Goal: Task Accomplishment & Management: Manage account settings

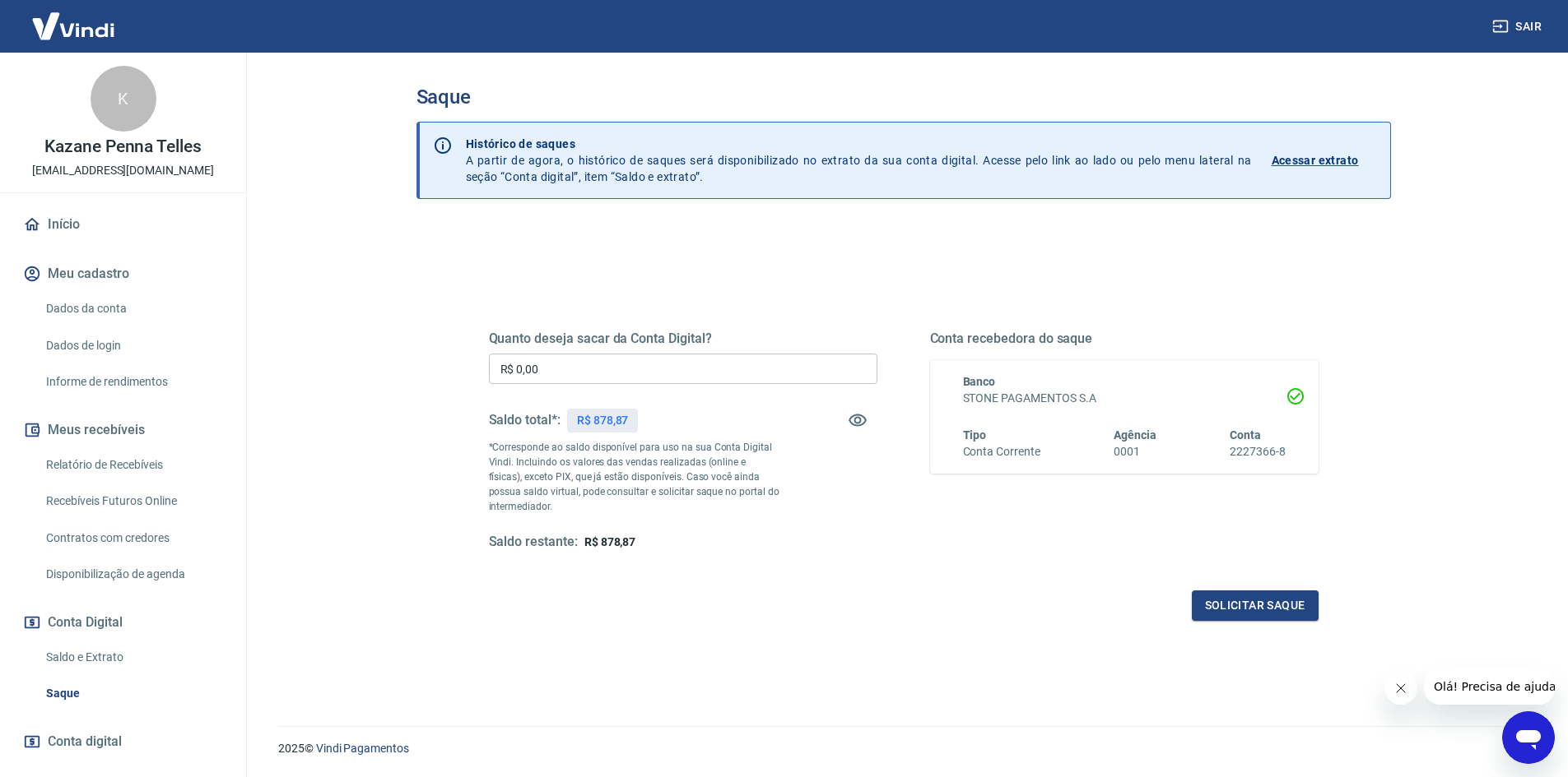
click at [597, 371] on input "R$ 0,00" at bounding box center [683, 369] width 389 height 30
type input "R$ 878,00"
click at [1215, 611] on button "Solicitar saque" at bounding box center [1255, 606] width 127 height 30
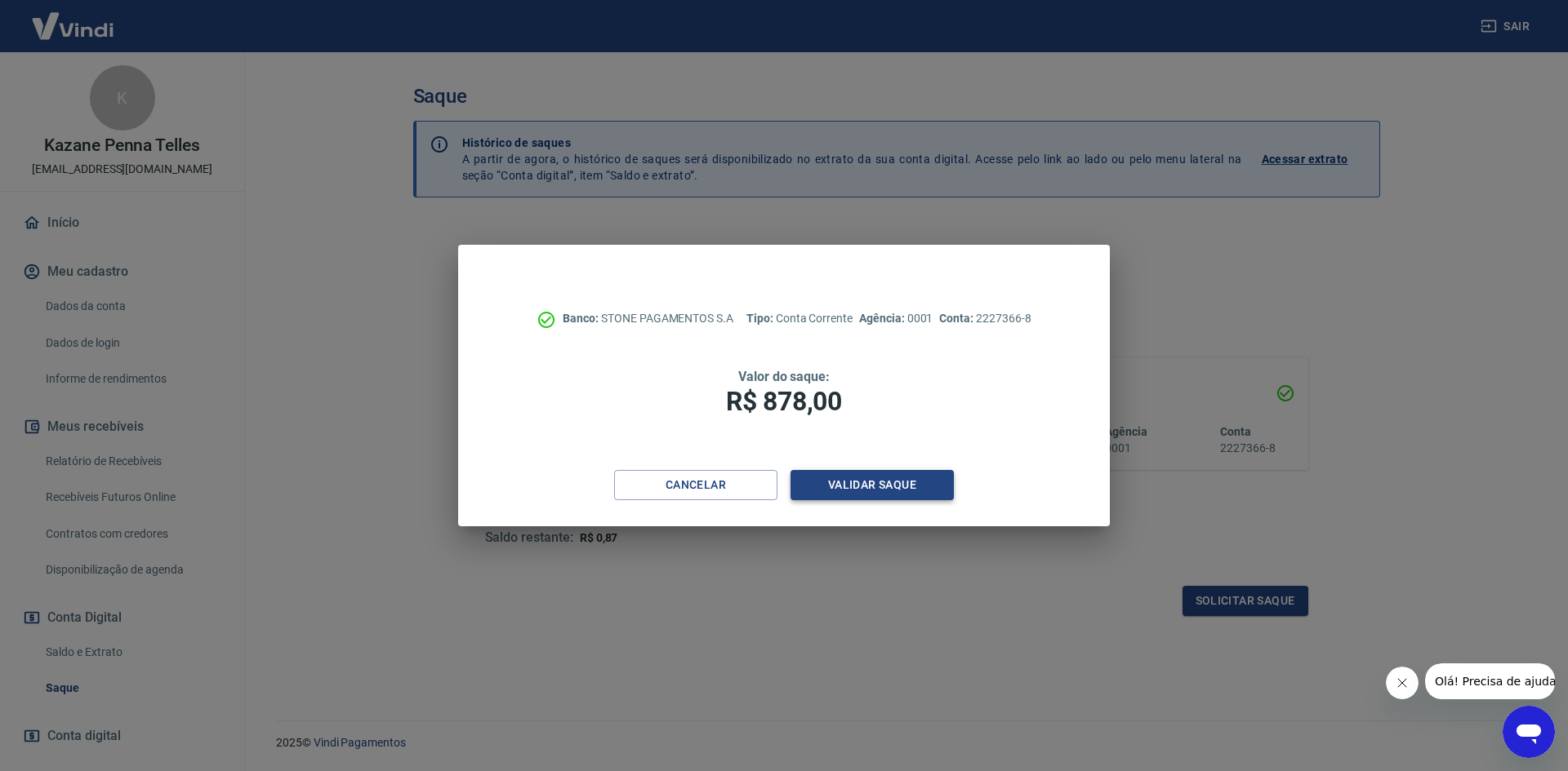
click at [924, 484] on button "Validar saque" at bounding box center [872, 485] width 163 height 30
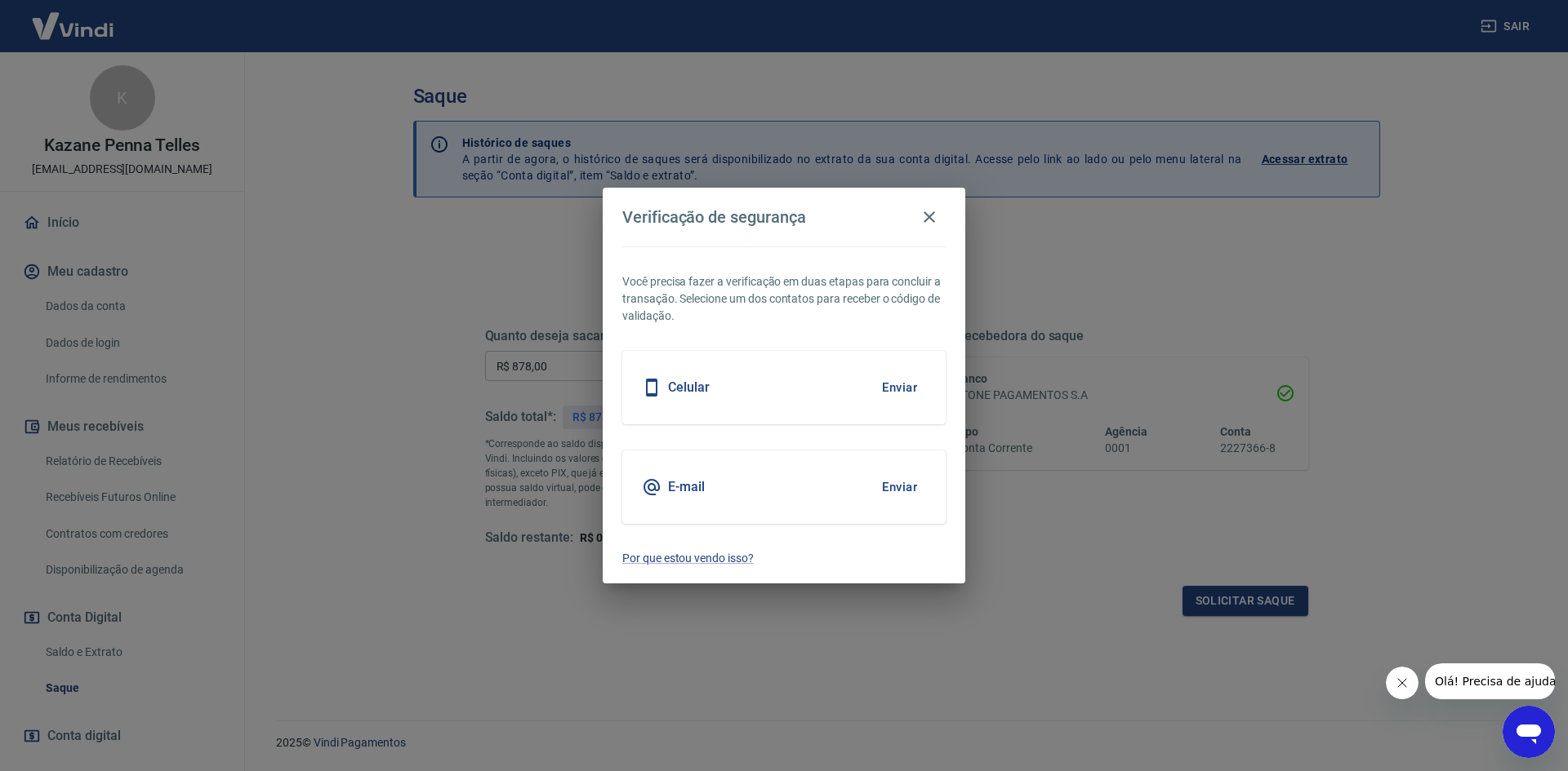
click at [906, 487] on button "Enviar" at bounding box center [899, 487] width 53 height 35
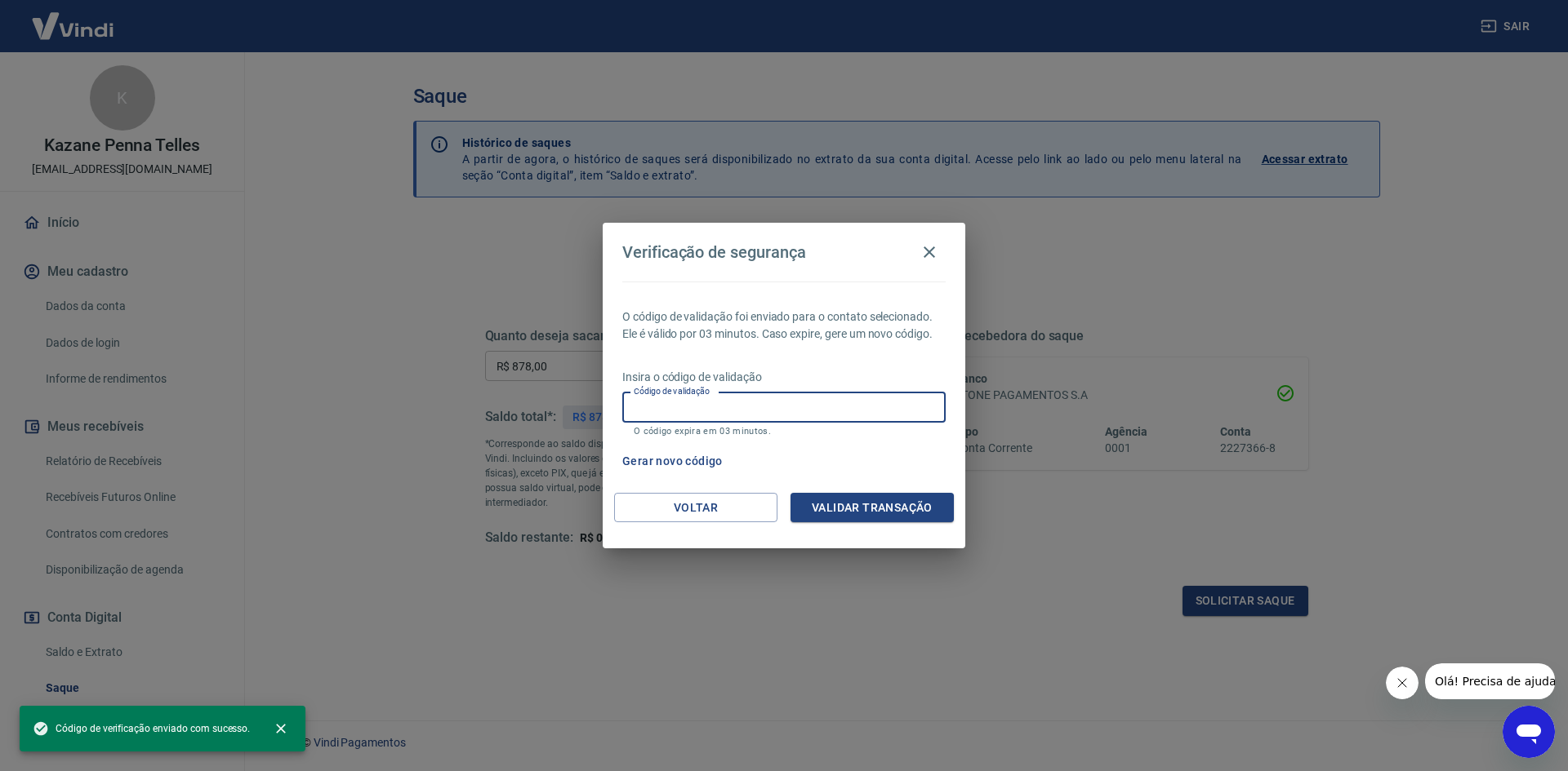
click at [821, 420] on input "Código de validação" at bounding box center [784, 408] width 323 height 30
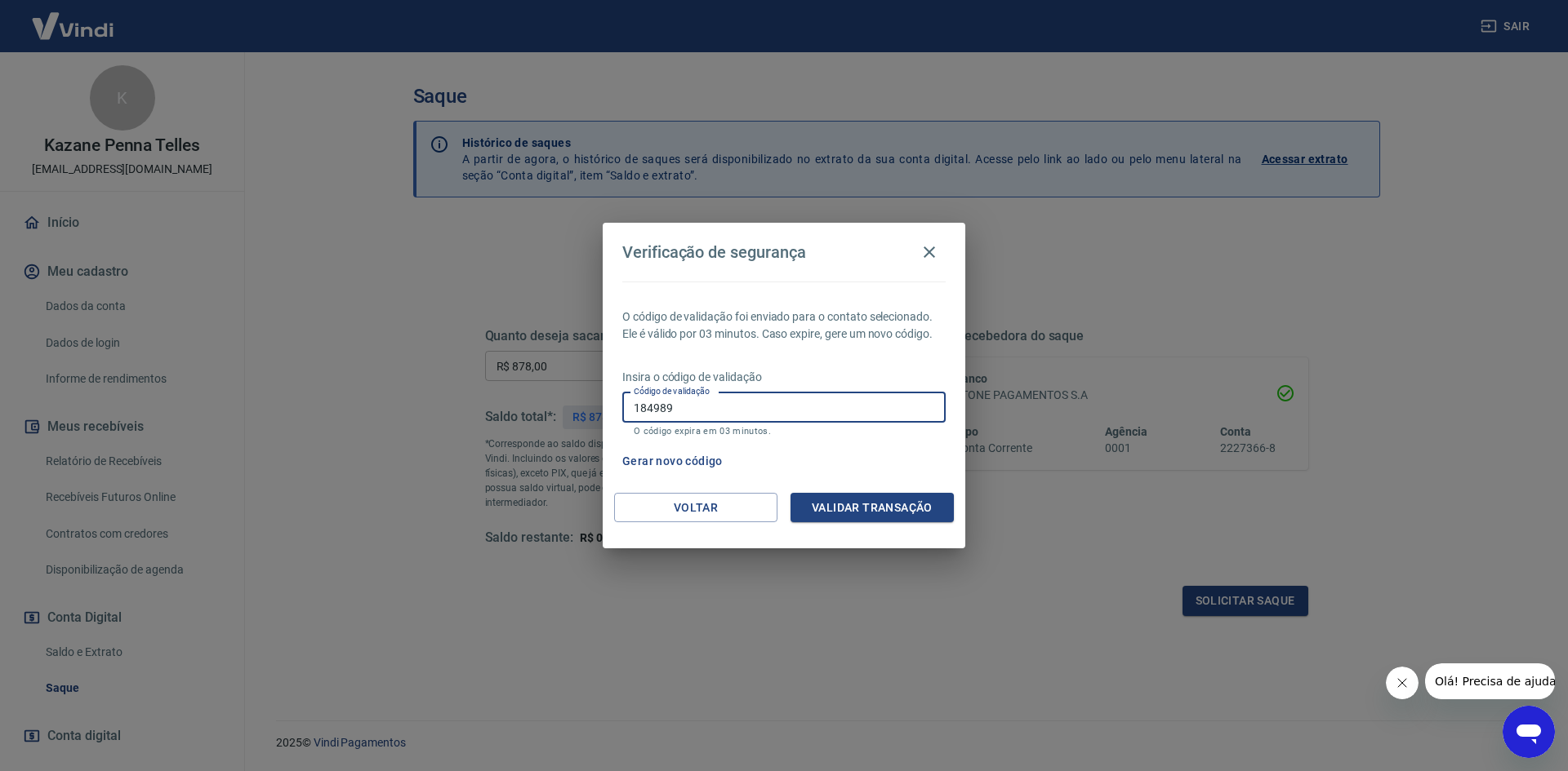
type input "184989"
click at [852, 508] on button "Validar transação" at bounding box center [872, 508] width 163 height 30
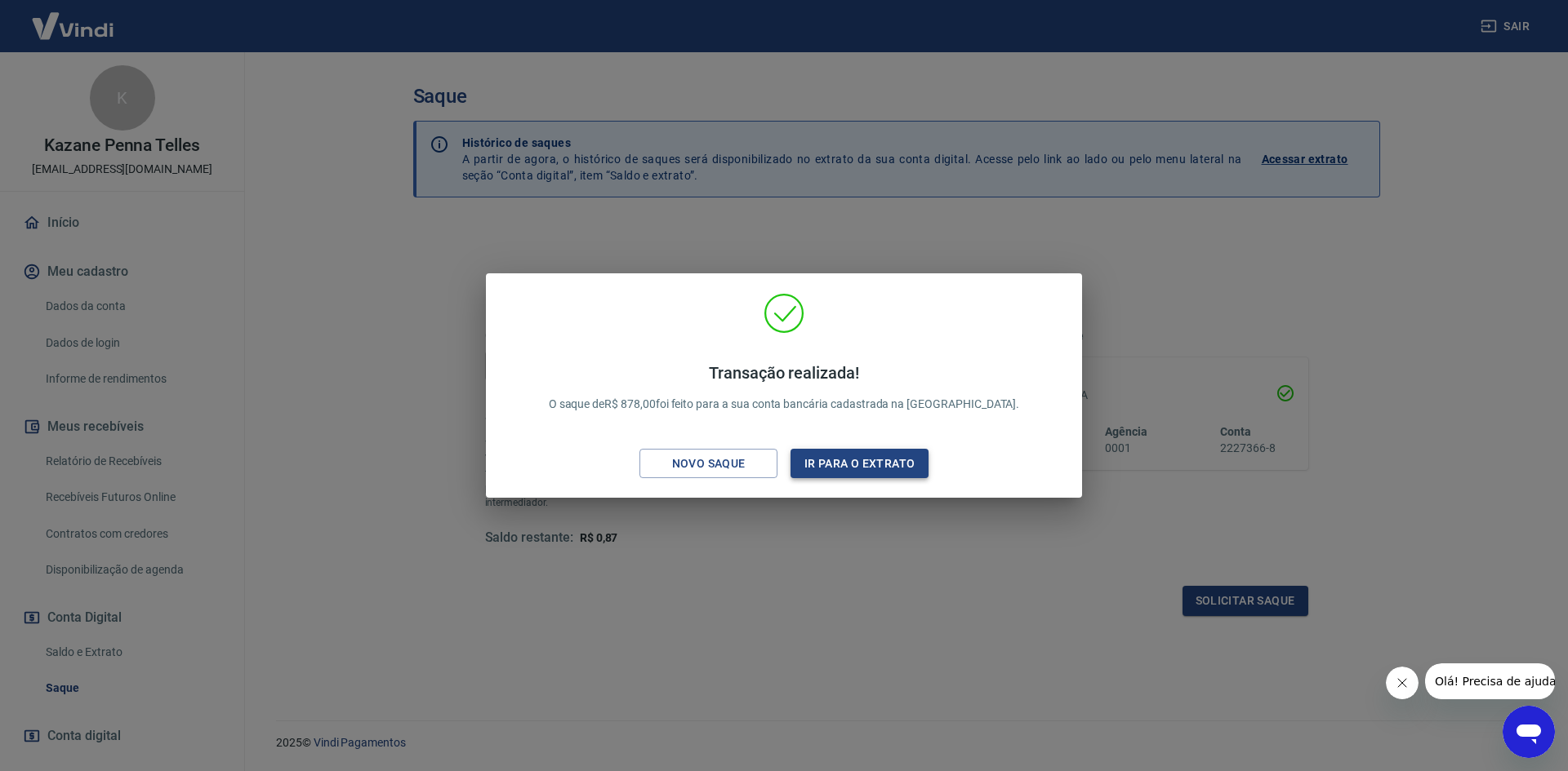
click at [885, 466] on button "Ir para o extrato" at bounding box center [860, 464] width 138 height 30
